Goal: Transaction & Acquisition: Download file/media

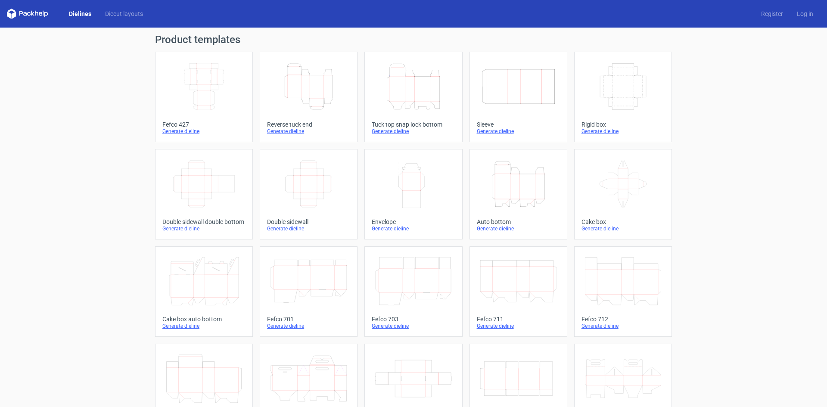
click at [484, 159] on div "Height Depth Width" at bounding box center [518, 183] width 83 height 55
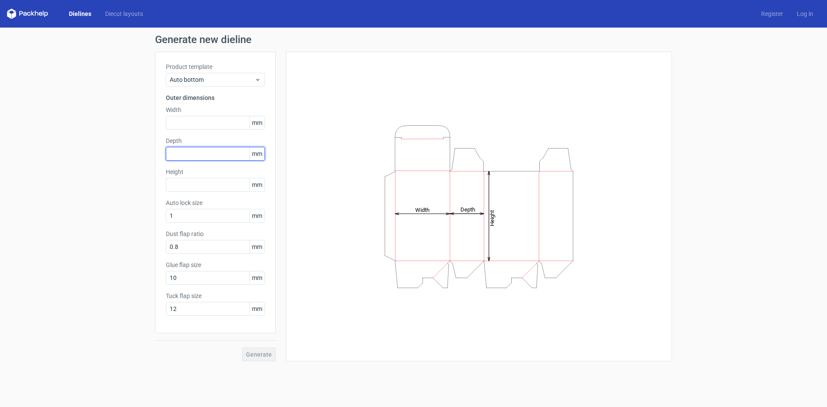
click at [185, 150] on input "text" at bounding box center [215, 154] width 99 height 14
click at [190, 121] on input "text" at bounding box center [215, 123] width 99 height 14
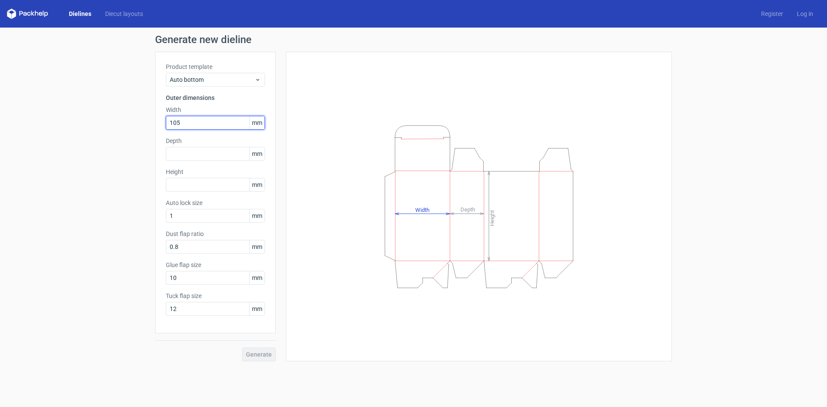
type input "105"
type input "77"
type input "230"
type input "15"
click at [242, 348] on button "Generate" at bounding box center [259, 355] width 34 height 14
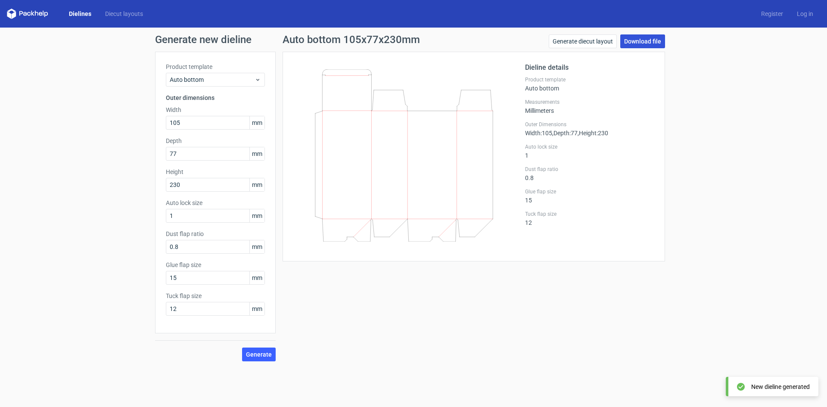
click at [633, 39] on link "Download file" at bounding box center [642, 41] width 45 height 14
click at [210, 124] on input "105" at bounding box center [215, 123] width 99 height 14
type input "97"
type input "84"
type input "217"
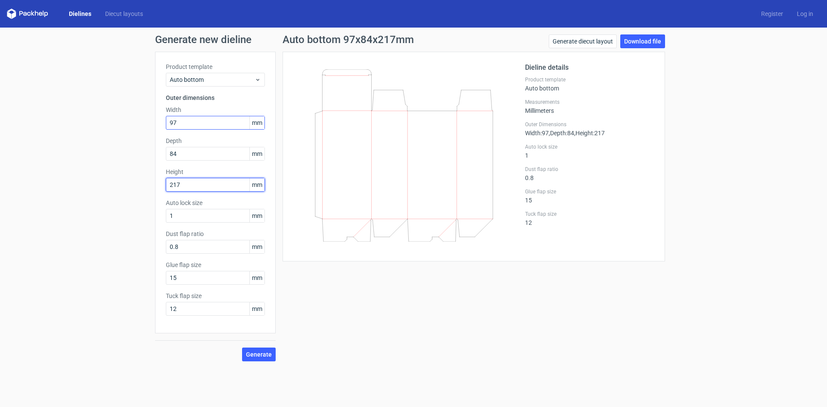
click at [242, 348] on button "Generate" at bounding box center [259, 355] width 34 height 14
click at [259, 353] on span "Generate" at bounding box center [259, 354] width 26 height 6
click at [632, 42] on link "Download file" at bounding box center [642, 41] width 45 height 14
